Goal: Task Accomplishment & Management: Use online tool/utility

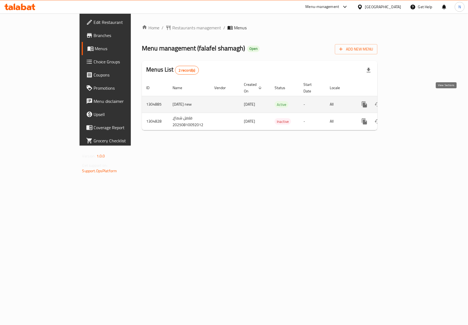
click at [411, 101] on link "enhanced table" at bounding box center [403, 104] width 13 height 13
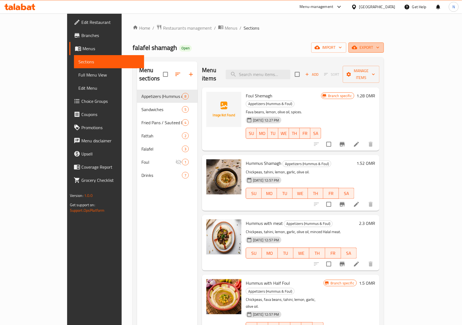
click at [380, 51] on span "export" at bounding box center [366, 47] width 27 height 7
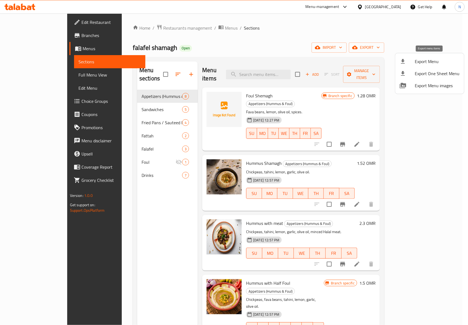
click at [405, 64] on icon at bounding box center [403, 61] width 7 height 7
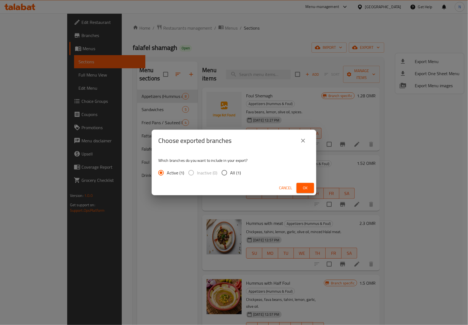
click at [219, 171] on input "All (1)" at bounding box center [225, 173] width 12 height 12
radio input "true"
click at [301, 189] on span "Ok" at bounding box center [305, 188] width 9 height 7
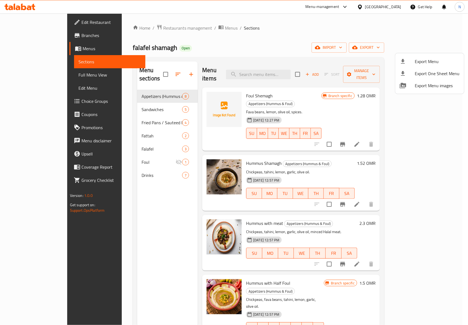
click at [286, 70] on div at bounding box center [234, 162] width 468 height 325
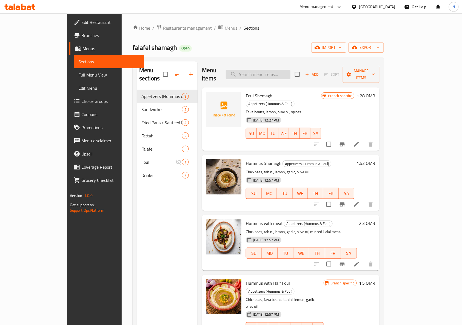
click at [284, 72] on input "search" at bounding box center [258, 75] width 65 height 10
paste input "Falafel Sandwich"
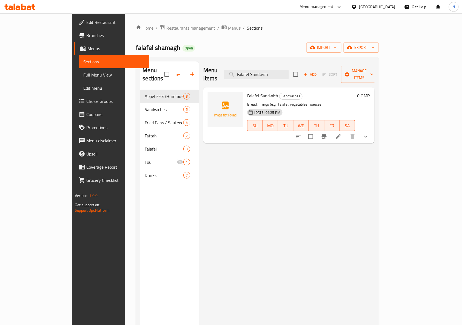
type input "Falafel Sandwich"
click at [368, 136] on icon "show more" at bounding box center [366, 137] width 3 height 2
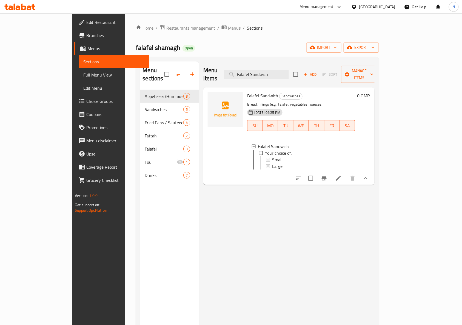
click at [342, 178] on icon at bounding box center [338, 178] width 7 height 7
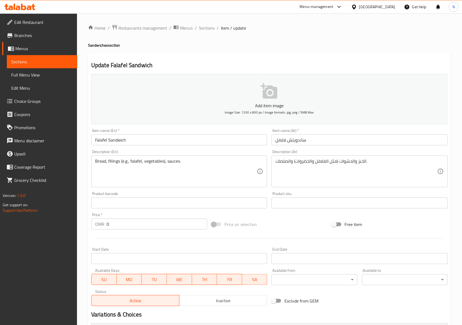
click at [393, 10] on div "[GEOGRAPHIC_DATA]" at bounding box center [373, 6] width 53 height 13
click at [389, 9] on div "[GEOGRAPHIC_DATA]" at bounding box center [378, 7] width 36 height 6
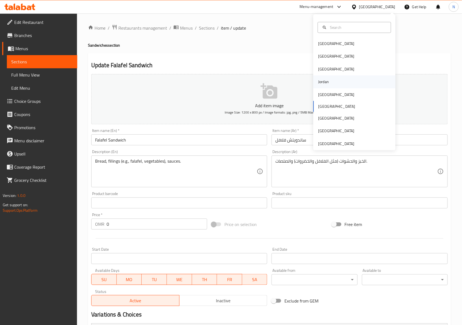
click at [321, 79] on div "Jordan" at bounding box center [323, 82] width 11 height 6
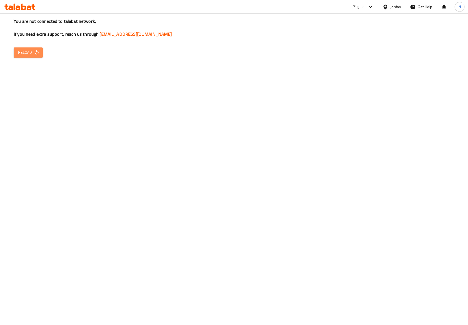
click at [23, 51] on span "Reload" at bounding box center [28, 52] width 20 height 7
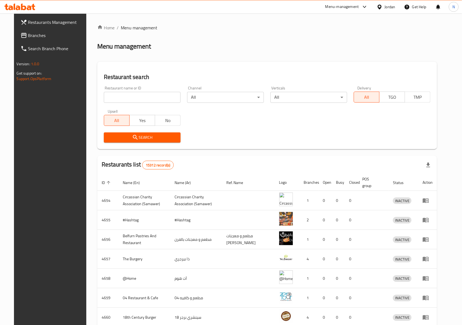
click at [132, 88] on div "Restaurant name or ID Restaurant name or ID" at bounding box center [142, 94] width 77 height 17
click at [133, 94] on input "search" at bounding box center [142, 97] width 77 height 11
paste input "665874"
type input "665874"
click button "Search" at bounding box center [142, 137] width 77 height 10
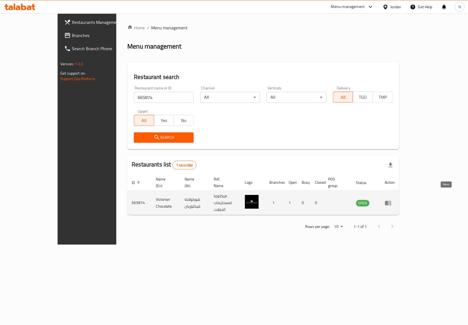
click at [391, 200] on icon "enhanced table" at bounding box center [388, 203] width 7 height 7
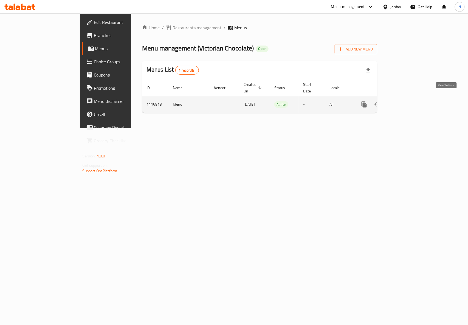
click at [410, 103] on link "enhanced table" at bounding box center [403, 104] width 13 height 13
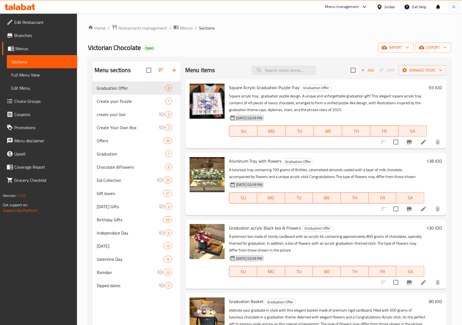
click at [286, 65] on div "Menu items Add Sort Manage items" at bounding box center [316, 70] width 262 height 18
paste input "1 Kilo Box"
click at [284, 69] on input "1 Kilo Box" at bounding box center [284, 71] width 65 height 10
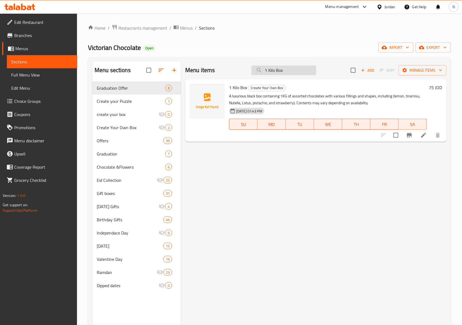
click at [287, 69] on input "1 Kilo Box" at bounding box center [284, 71] width 65 height 10
paste input "0.500KG b"
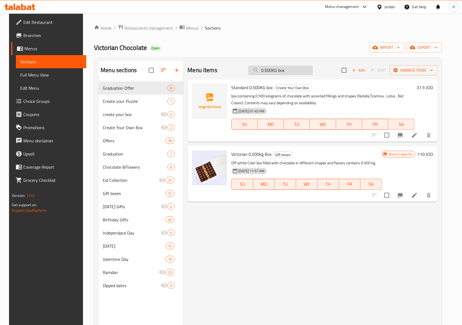
click at [291, 69] on input "0.500KG box" at bounding box center [281, 71] width 65 height 10
click at [291, 70] on input "0.500KG box" at bounding box center [281, 71] width 65 height 10
paste input "Molasses and tahini"
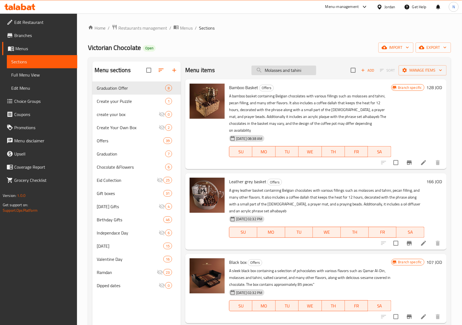
click at [281, 75] on input "Molasses and tahini" at bounding box center [284, 71] width 65 height 10
paste input "دبس"
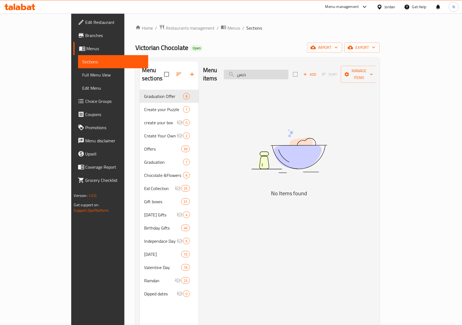
click at [281, 75] on input "دبس" at bounding box center [256, 75] width 65 height 10
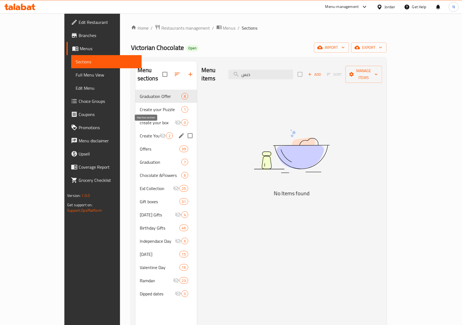
click at [160, 132] on icon "Menu sections" at bounding box center [163, 135] width 7 height 7
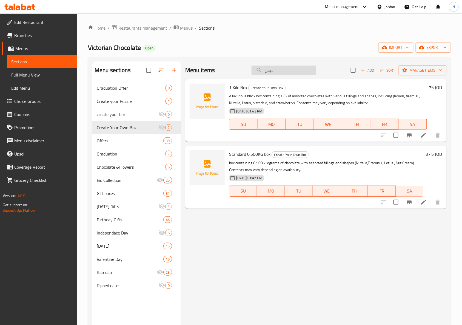
click at [290, 73] on input "دبس" at bounding box center [284, 71] width 65 height 10
click at [290, 74] on input "دبس" at bounding box center [284, 71] width 65 height 10
paste input "Halva"
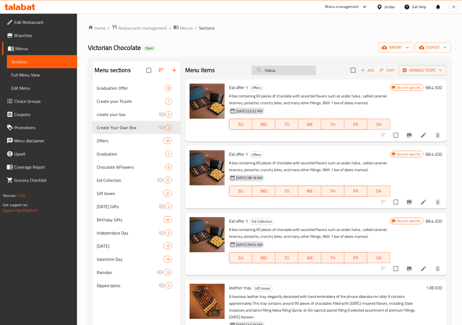
click at [279, 69] on input "Halva" at bounding box center [284, 71] width 65 height 10
paste input "1 Kilo Box"
click at [279, 69] on input "Halva" at bounding box center [284, 71] width 65 height 10
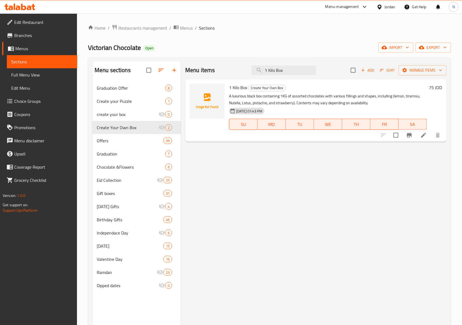
type input "1 Kilo Box"
